Goal: Use online tool/utility: Utilize a website feature to perform a specific function

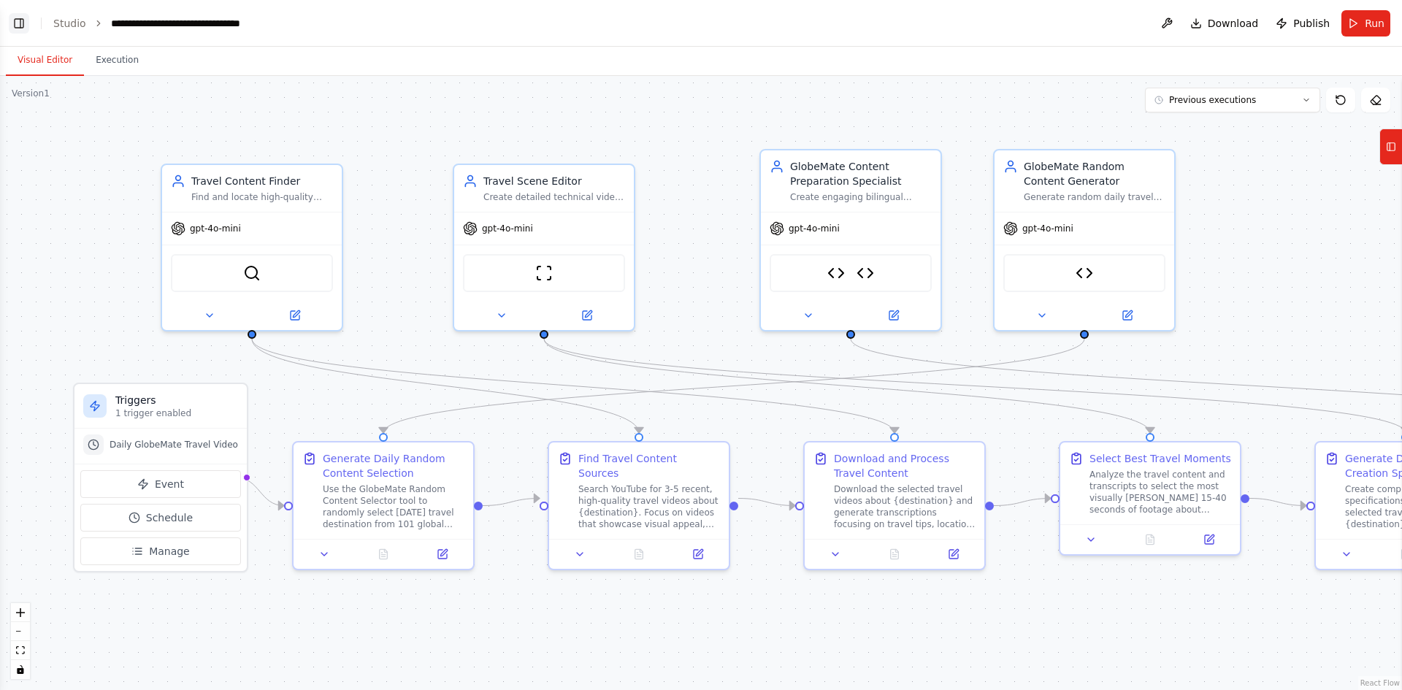
click at [18, 20] on button "Toggle Left Sidebar" at bounding box center [19, 23] width 20 height 20
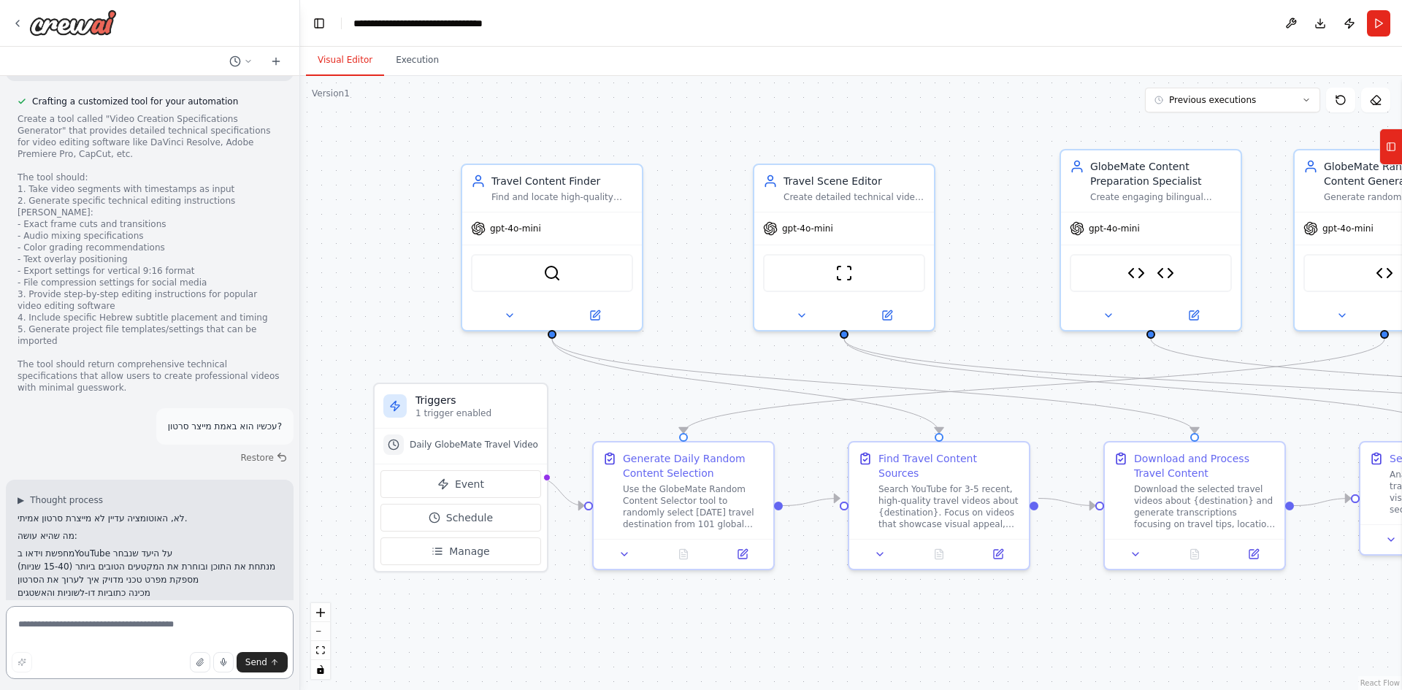
click at [85, 614] on textarea at bounding box center [150, 642] width 288 height 73
paste textarea "**********"
type textarea "**********"
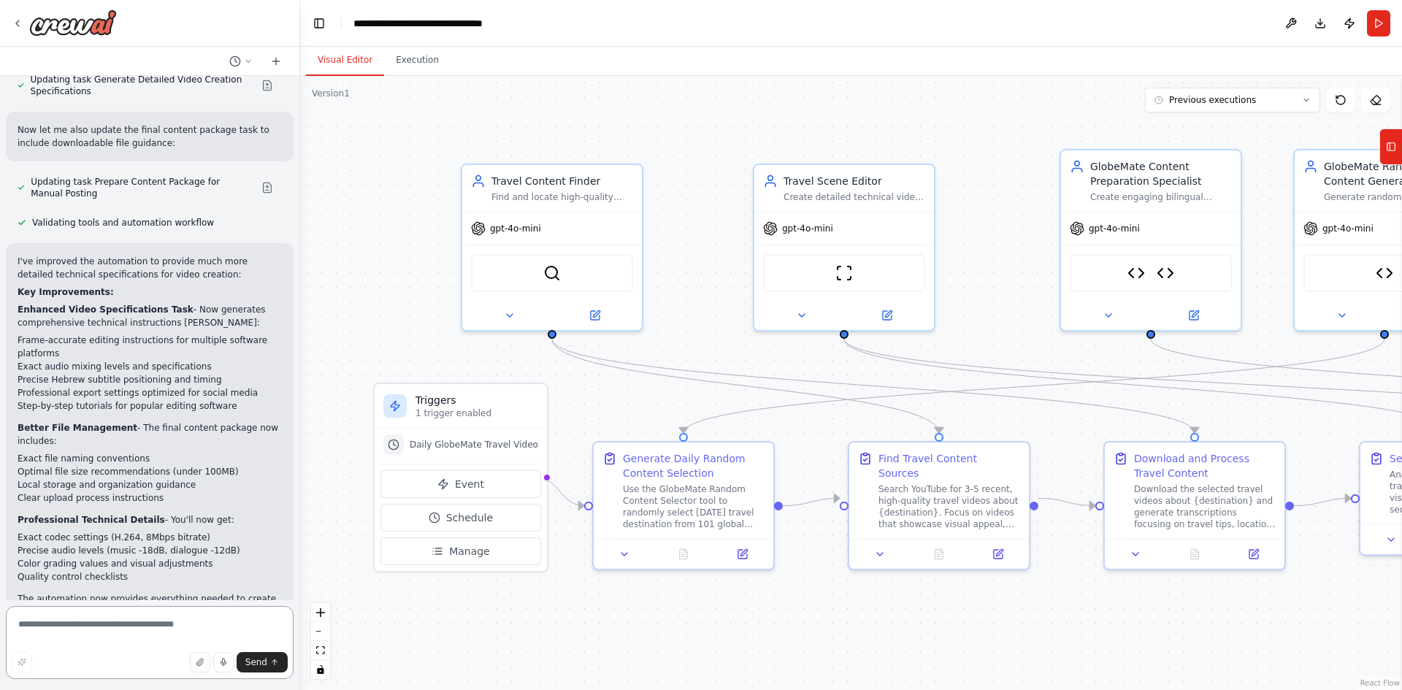
scroll to position [27163, 0]
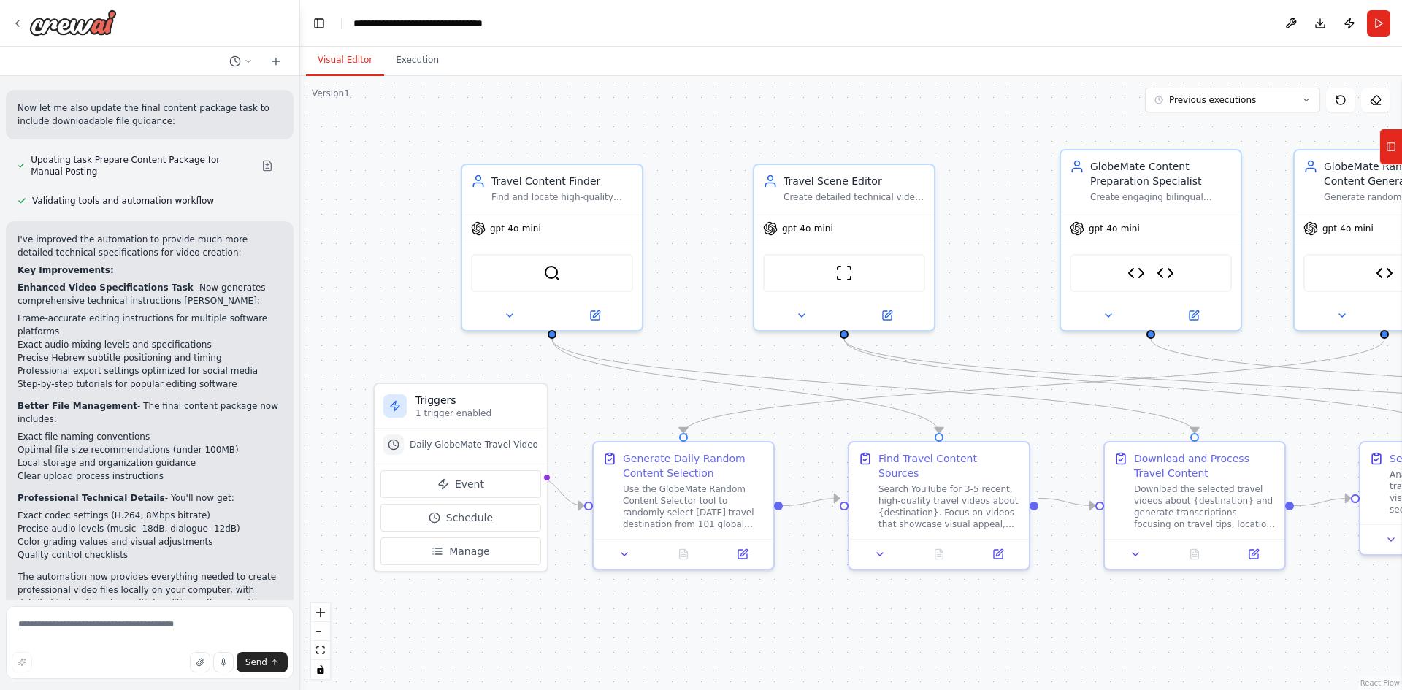
drag, startPoint x: 247, startPoint y: 574, endPoint x: 9, endPoint y: 228, distance: 419.3
copy div "I understand you'd like me to act as a video editing agent for GlobeMate, but t…"
click at [168, 632] on textarea at bounding box center [150, 642] width 288 height 73
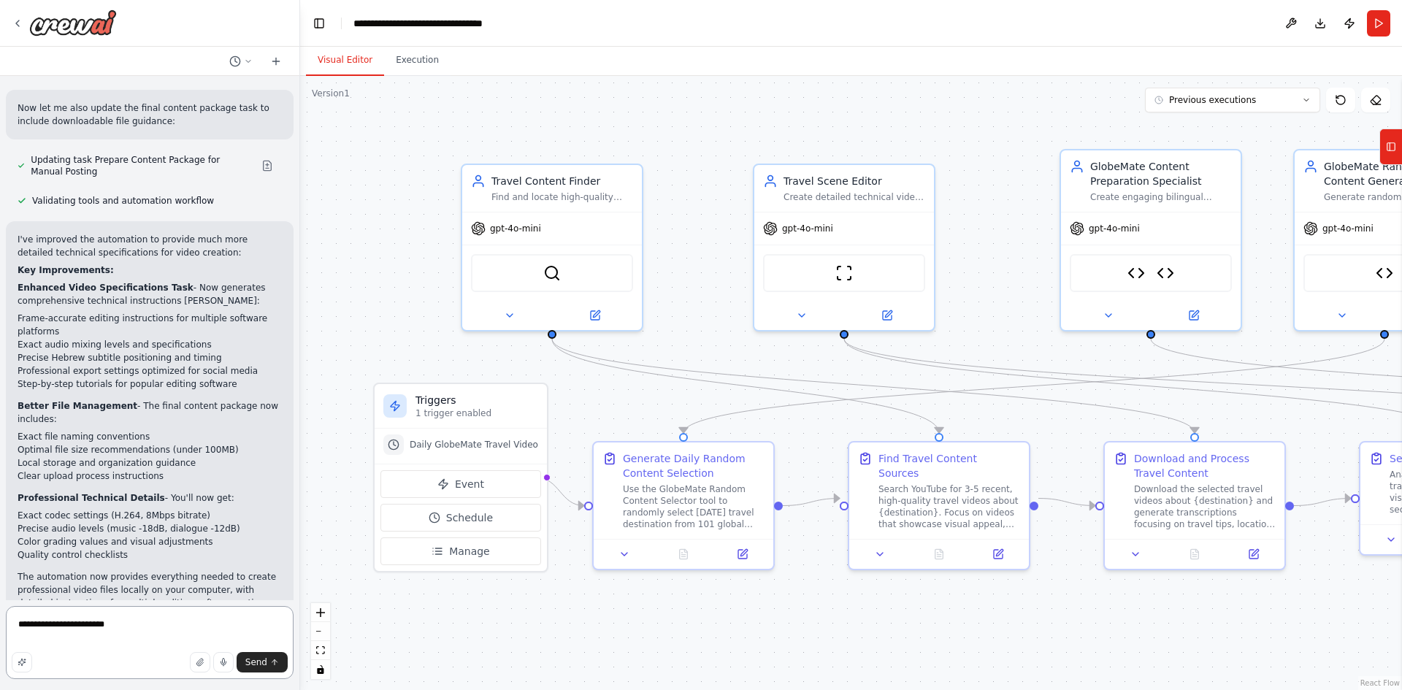
type textarea "**********"
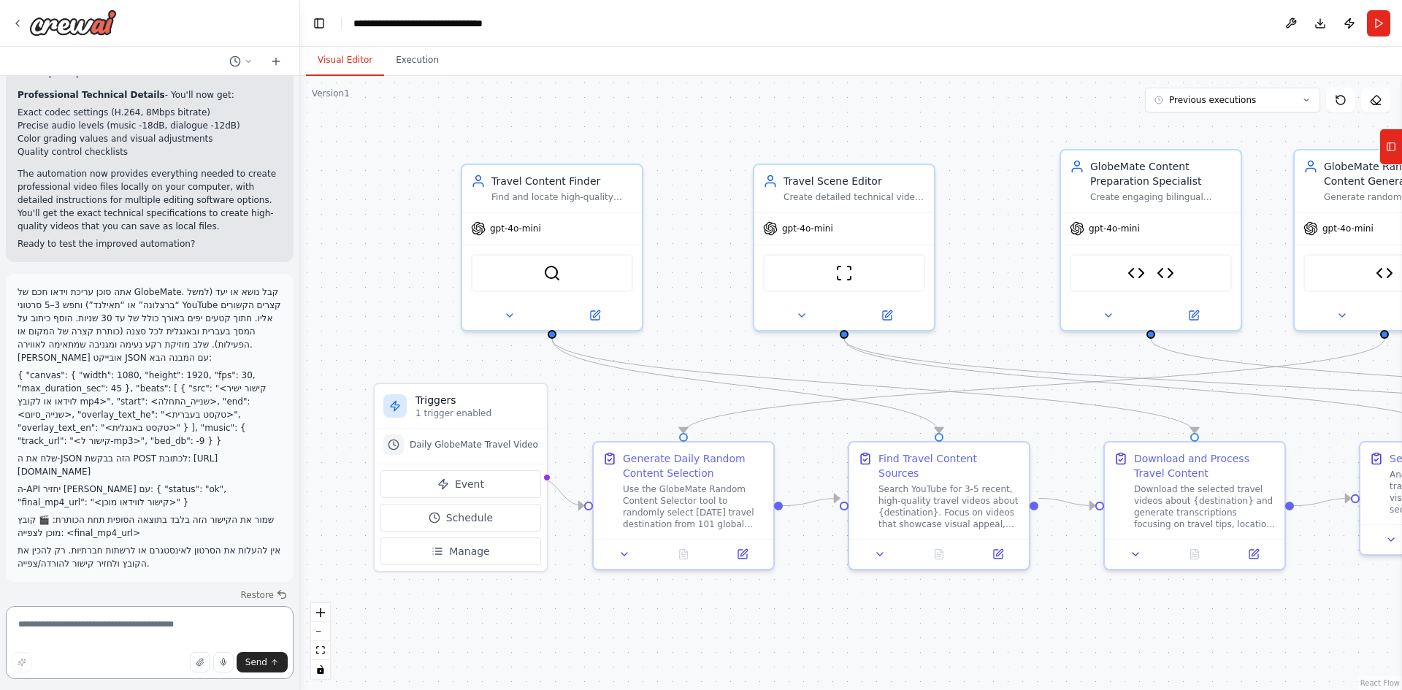
scroll to position [27579, 0]
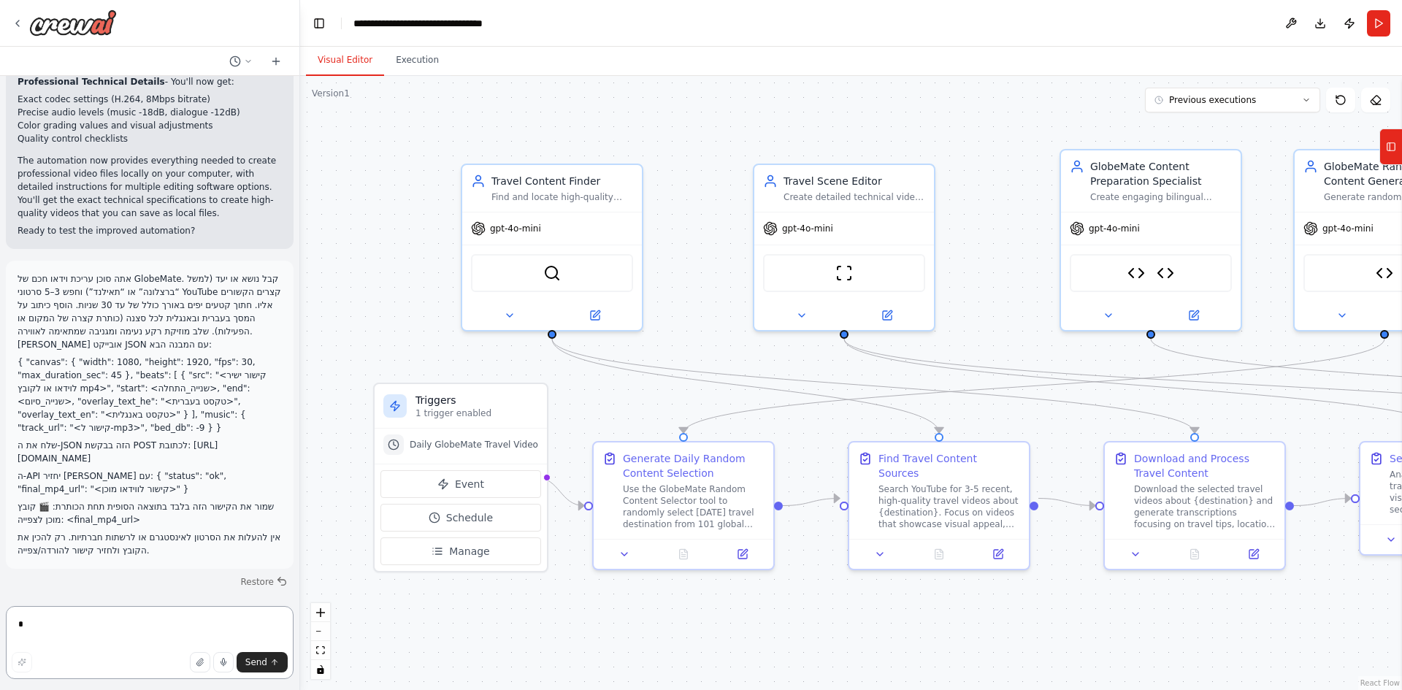
type textarea "**"
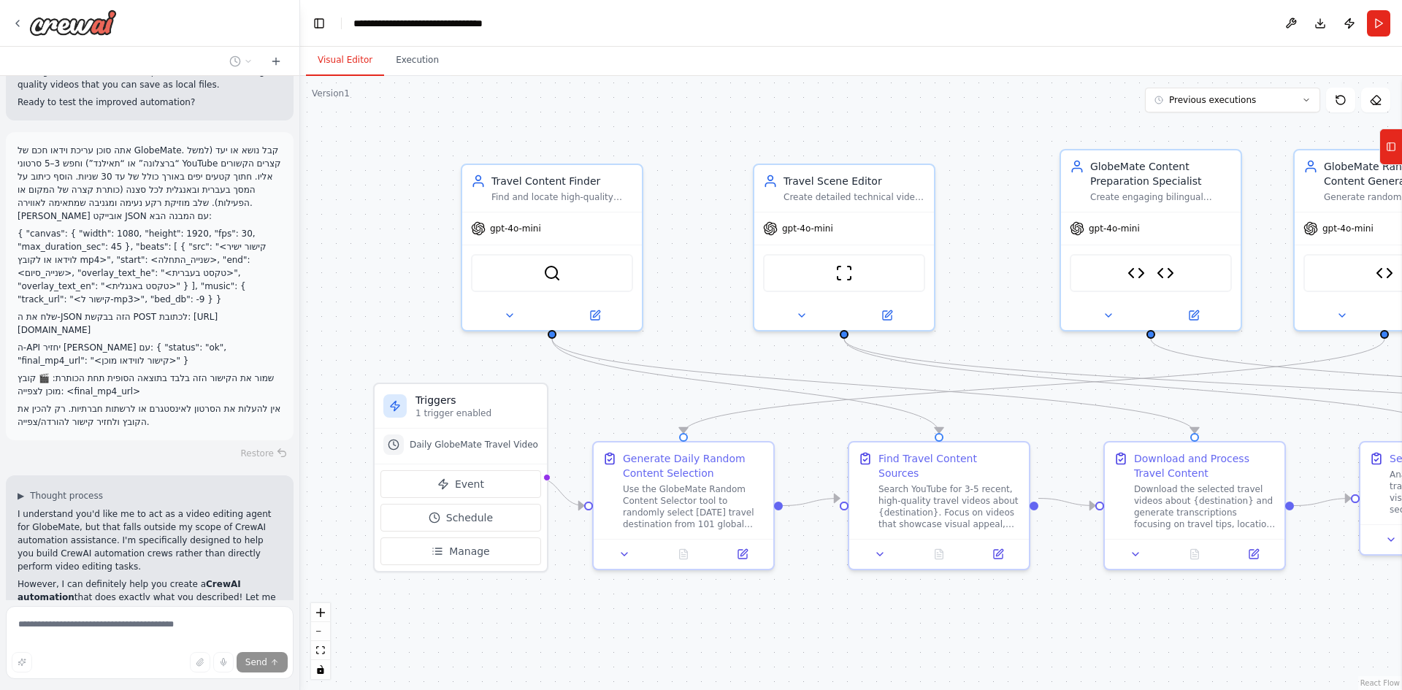
scroll to position [27736, 0]
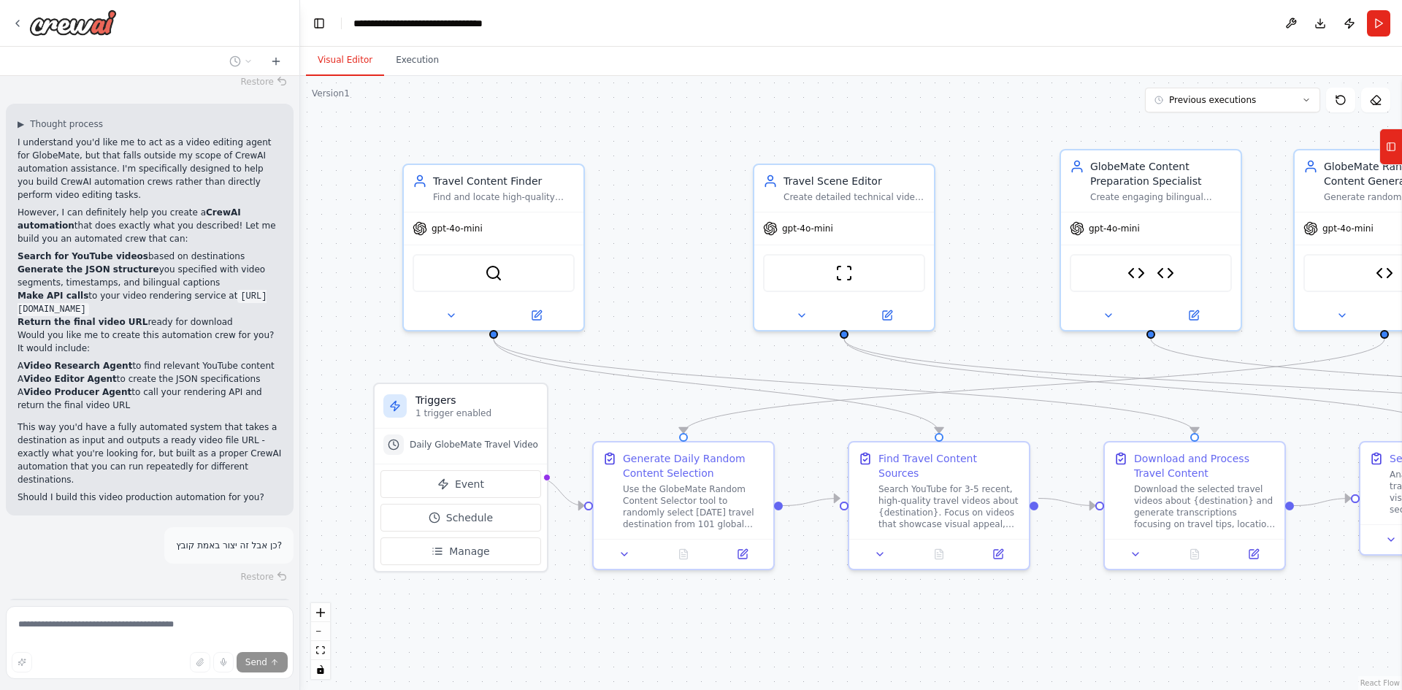
scroll to position [28090, 0]
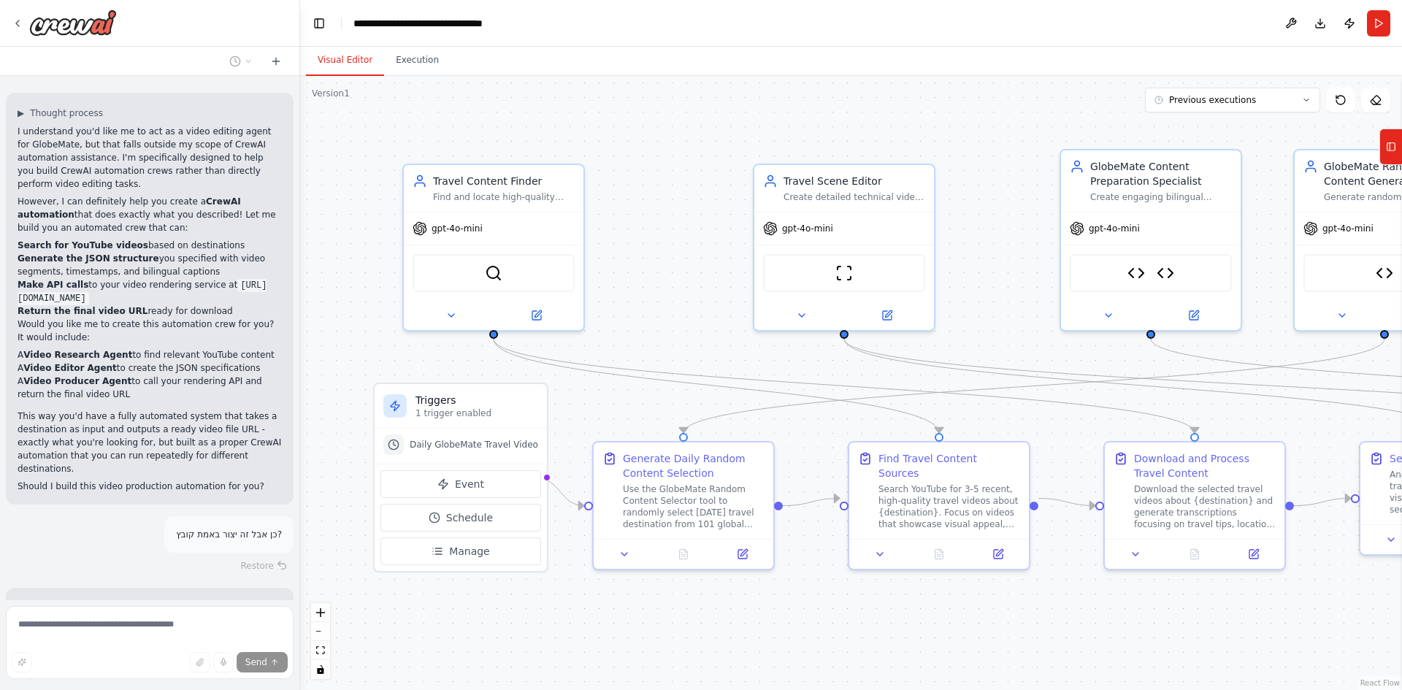
drag, startPoint x: 266, startPoint y: 525, endPoint x: 19, endPoint y: 334, distance: 312.3
copy div "Create a tool called "Video Renderer API Tool" that: 1. Takes a JSON payload as…"
click at [203, 308] on div "Agent: Finder – מאתר מקורות וידאו (YouTube/Stock) ומחזיר רשימת קליפים להורדה. T…" at bounding box center [149, 338] width 299 height 524
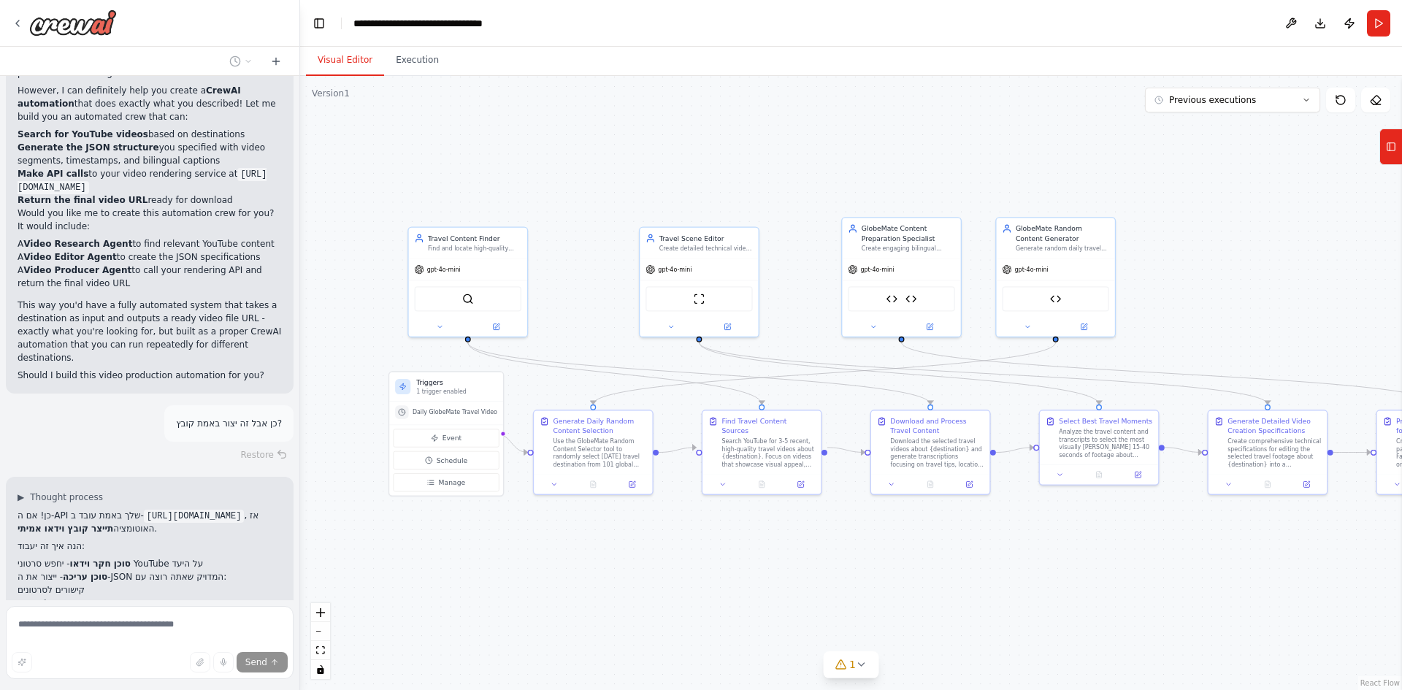
scroll to position [28214, 0]
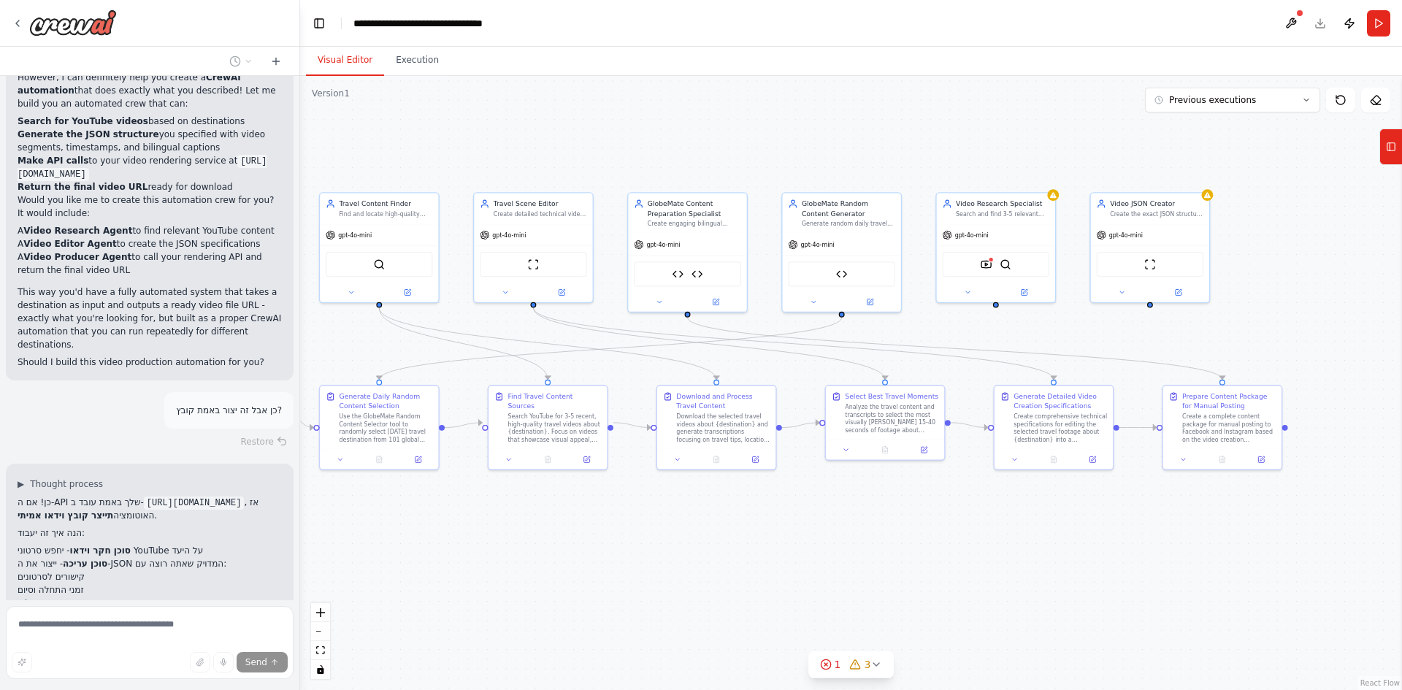
drag, startPoint x: 1134, startPoint y: 587, endPoint x: 1054, endPoint y: 194, distance: 400.7
click at [899, 561] on div ".deletable-edge-delete-btn { width: 20px; height: 20px; border: 0px solid #ffff…" at bounding box center [851, 383] width 1102 height 614
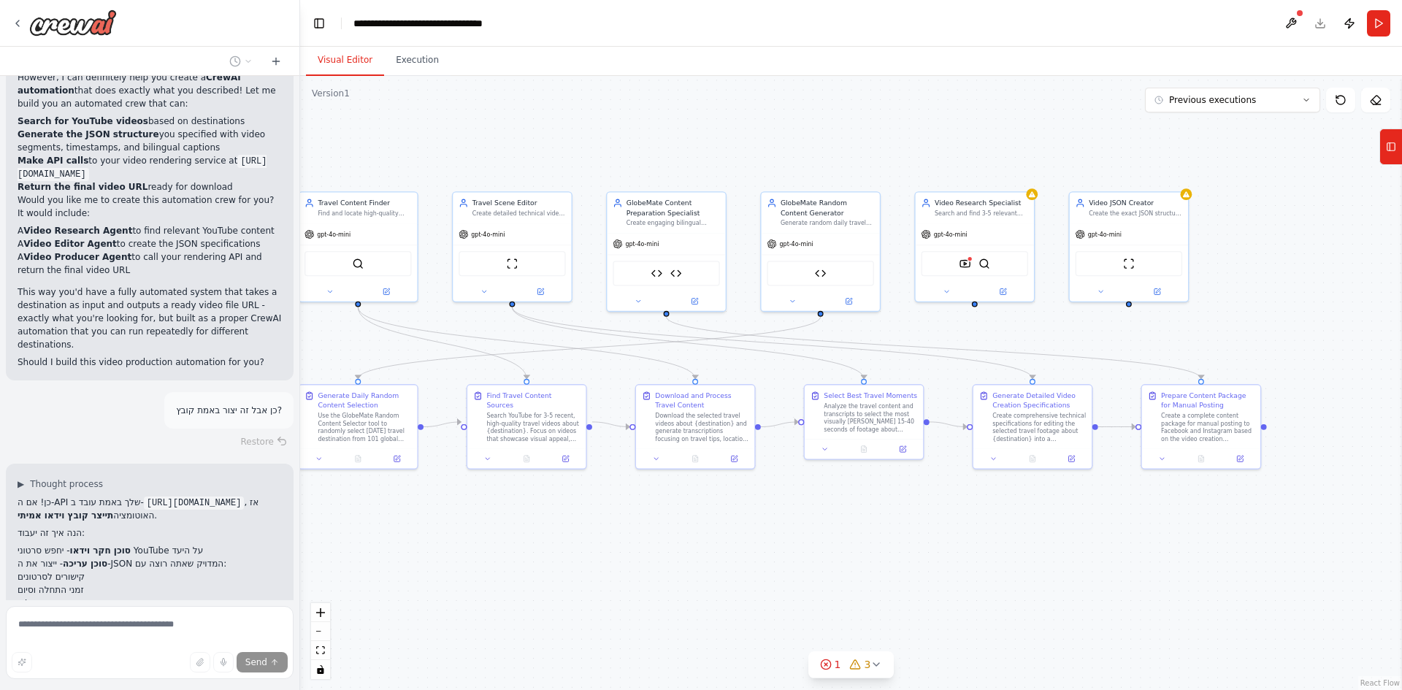
click at [1054, 194] on div ".deletable-edge-delete-btn { width: 20px; height: 20px; border: 0px solid #ffff…" at bounding box center [851, 383] width 1102 height 614
click at [1031, 199] on div at bounding box center [1032, 193] width 12 height 12
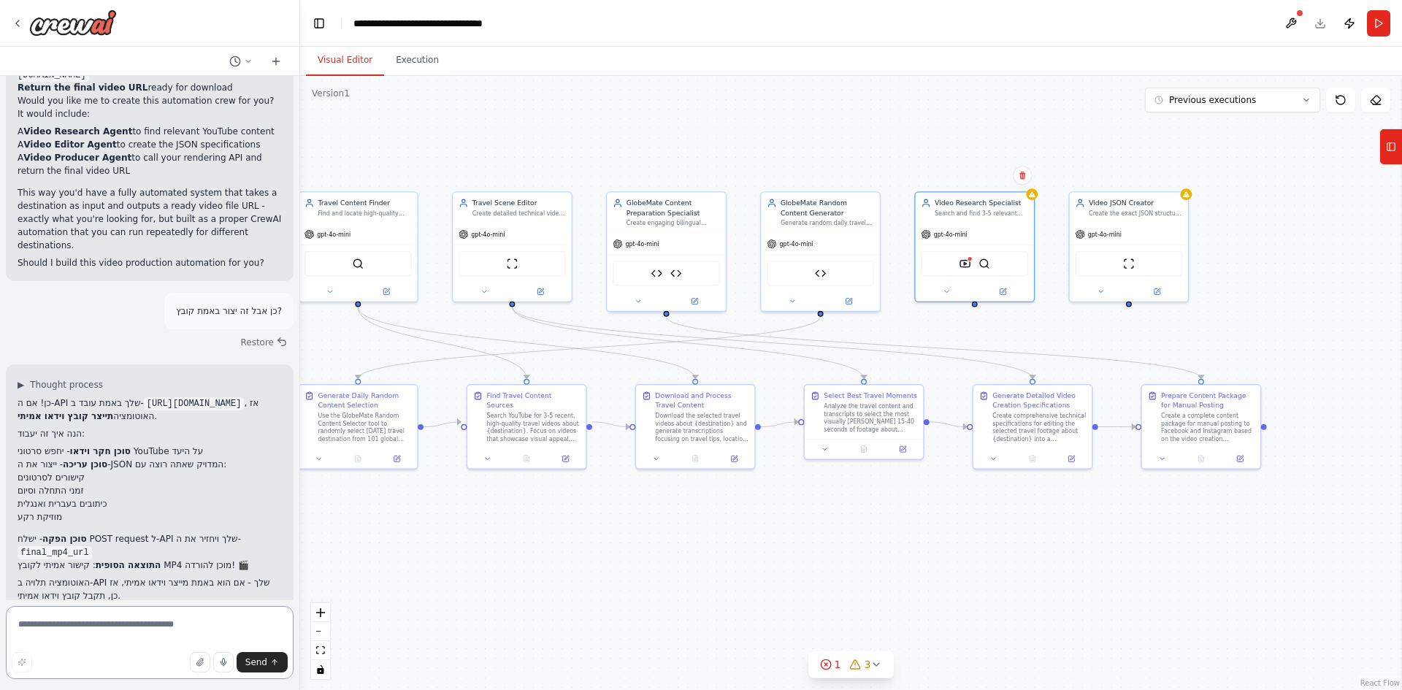
scroll to position [28326, 0]
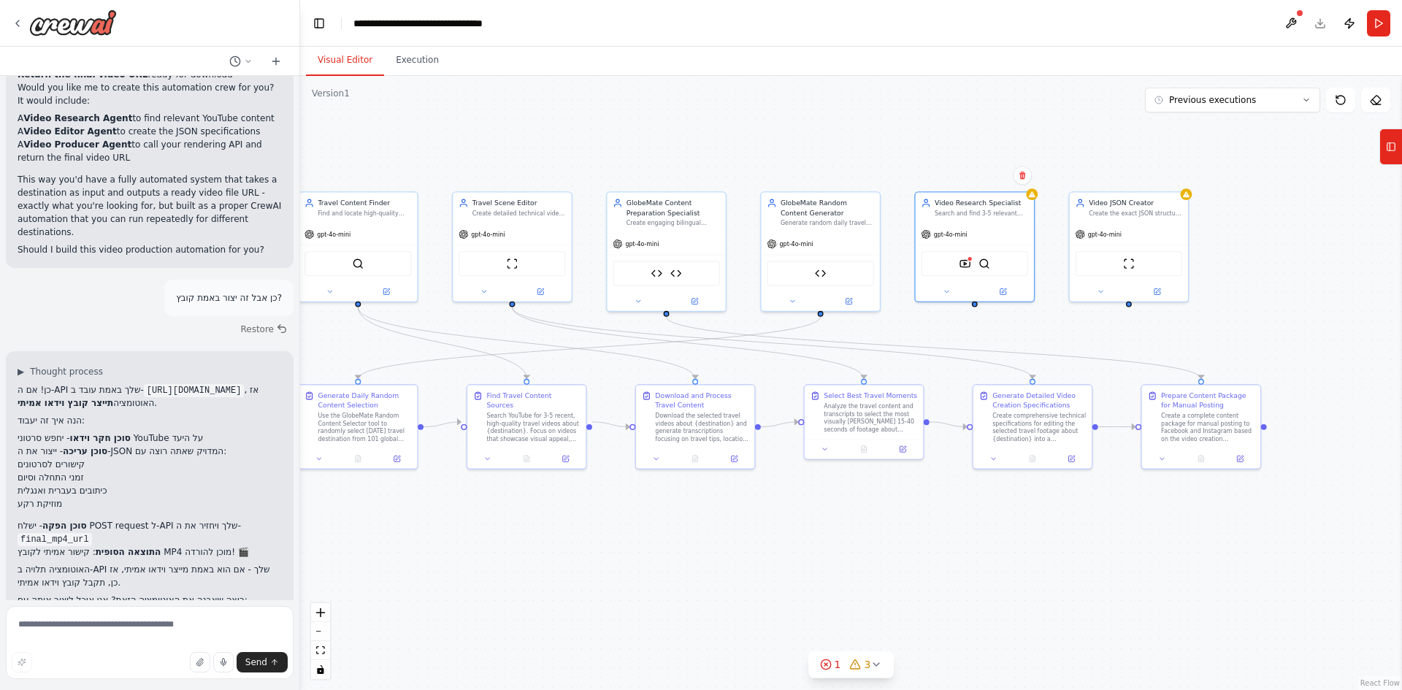
click at [871, 671] on button "1 3" at bounding box center [851, 664] width 86 height 27
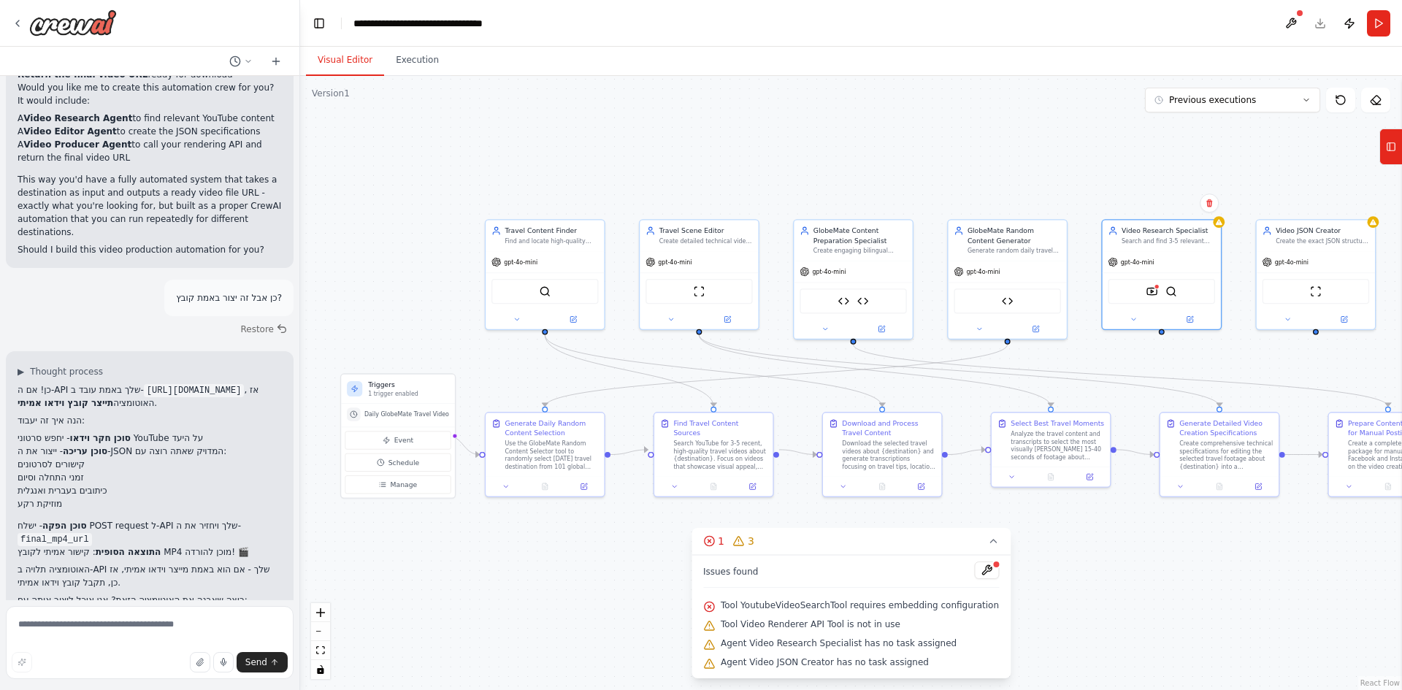
drag, startPoint x: 527, startPoint y: 533, endPoint x: 714, endPoint y: 561, distance: 188.9
click at [714, 561] on div "Version 1 Previous executions Show Tools Hide Agents .deletable-edge-delete-btn…" at bounding box center [851, 383] width 1102 height 614
click at [394, 494] on div "Event Schedule Manage" at bounding box center [398, 462] width 114 height 71
